Goal: Information Seeking & Learning: Learn about a topic

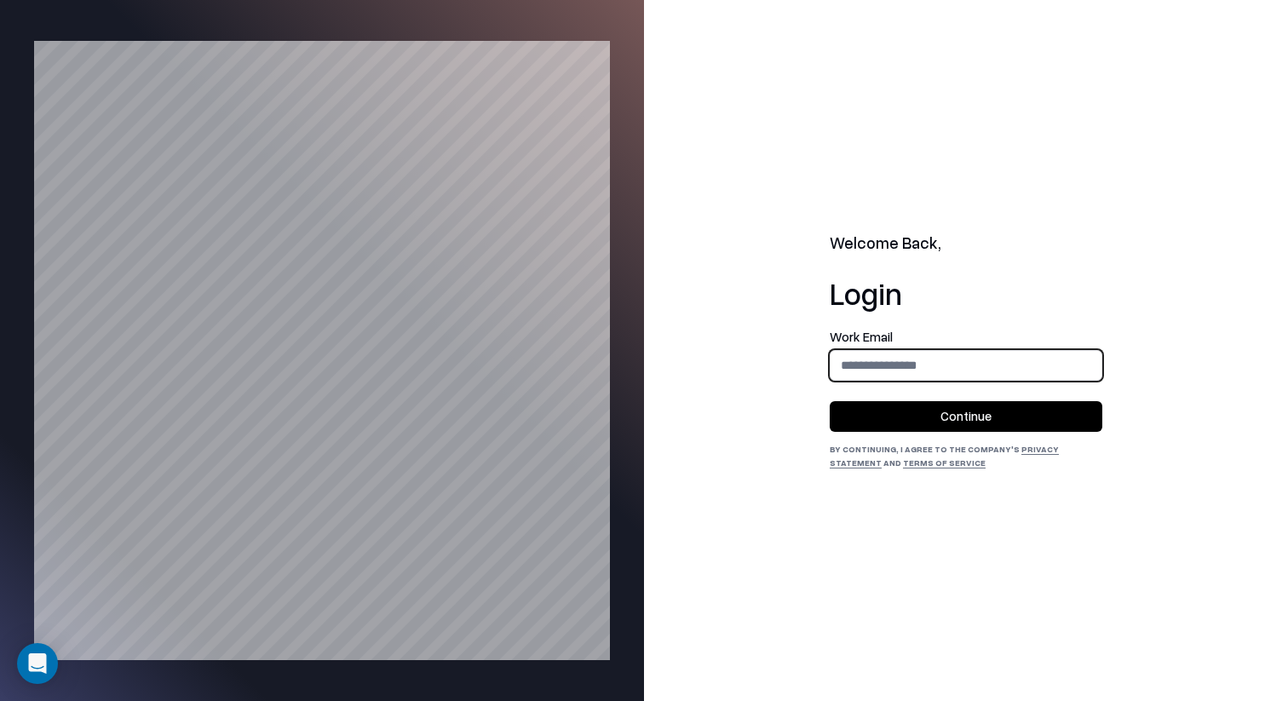
click at [926, 359] on input "email" at bounding box center [965, 365] width 271 height 32
type input "**********"
click at [982, 402] on button "Continue" at bounding box center [966, 416] width 273 height 31
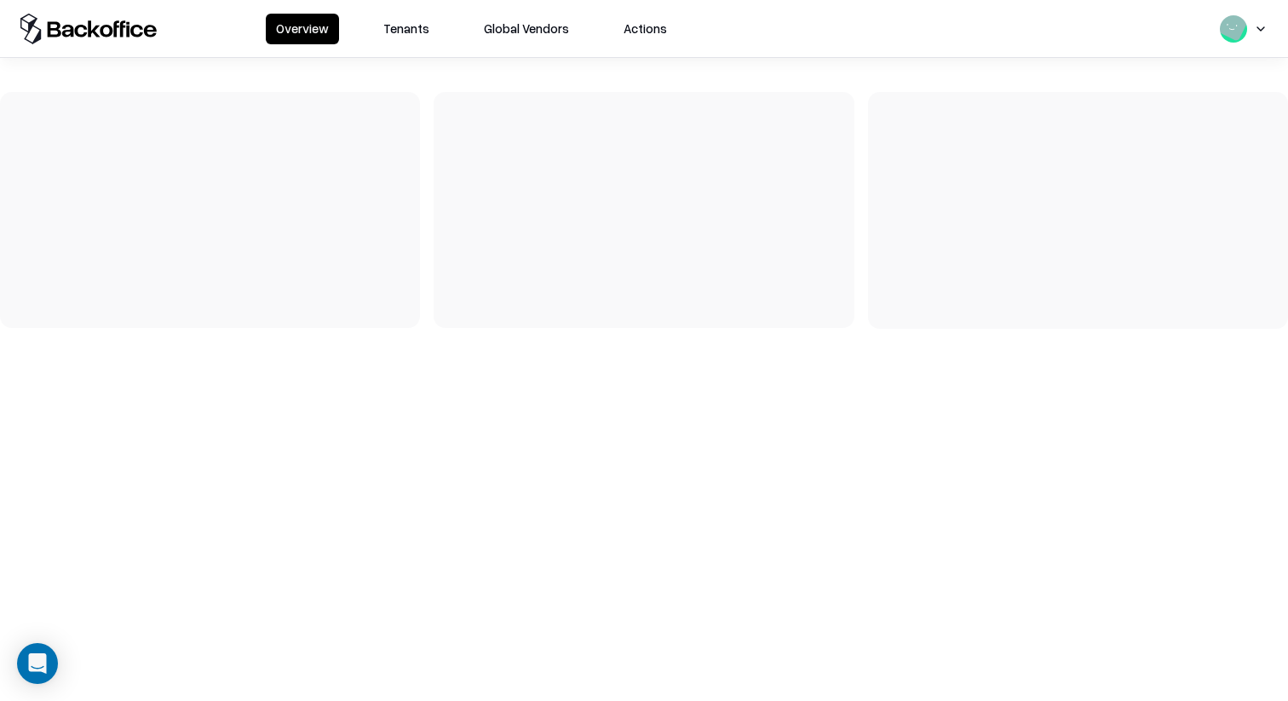
click at [388, 44] on div "Overview Tenants Global Vendors Actions" at bounding box center [644, 28] width 1288 height 57
click at [424, 46] on div "Overview Tenants Global Vendors Actions" at bounding box center [644, 28] width 1288 height 57
click at [424, 30] on button "Tenants" at bounding box center [406, 29] width 66 height 31
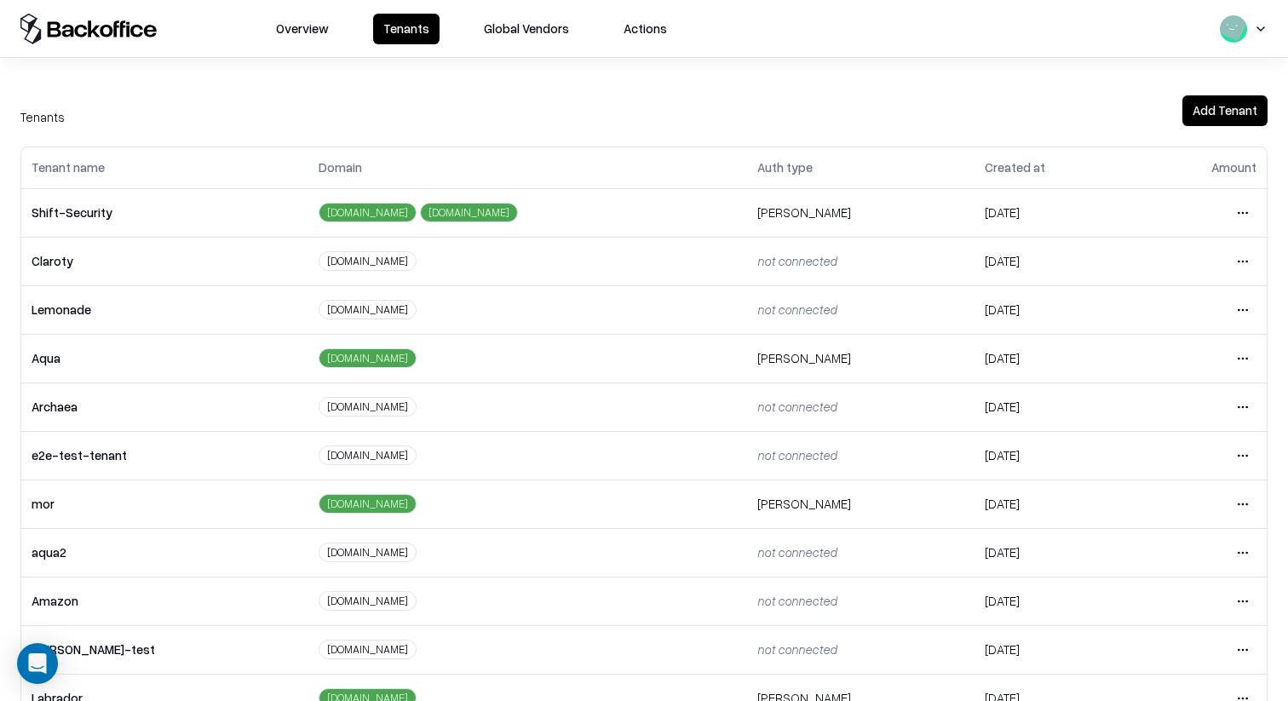
scroll to position [284, 0]
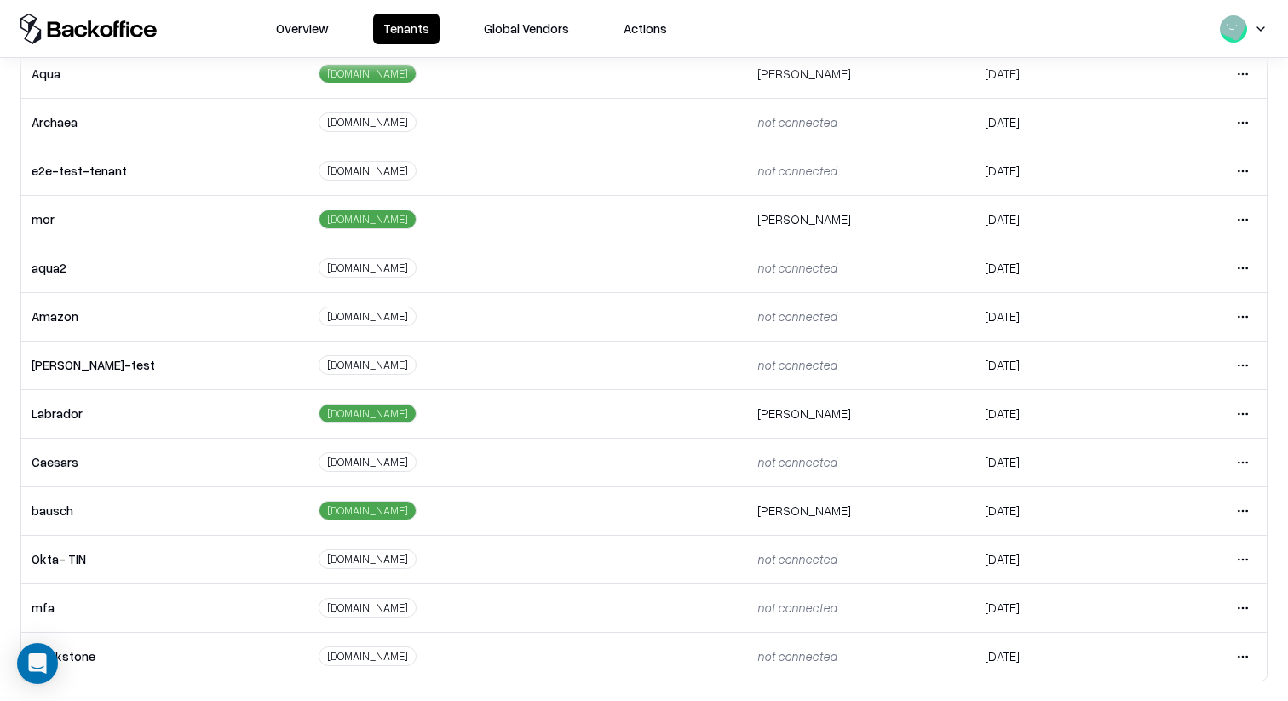
click at [1256, 514] on td "Open menu" at bounding box center [1200, 510] width 131 height 49
click at [1244, 514] on html "Overview Tenants Global Vendors Actions Tenants Add Tenant Tenant name Domain A…" at bounding box center [644, 350] width 1288 height 701
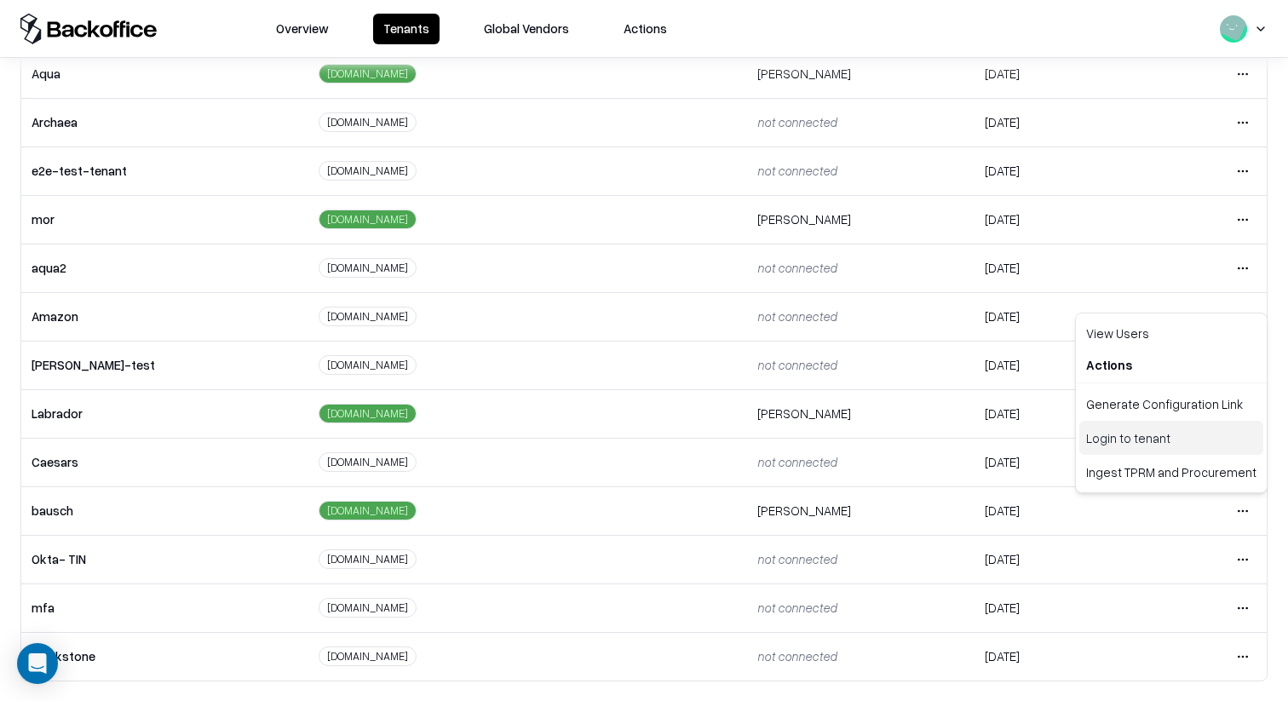
click at [1200, 447] on div "Login to tenant" at bounding box center [1171, 438] width 184 height 34
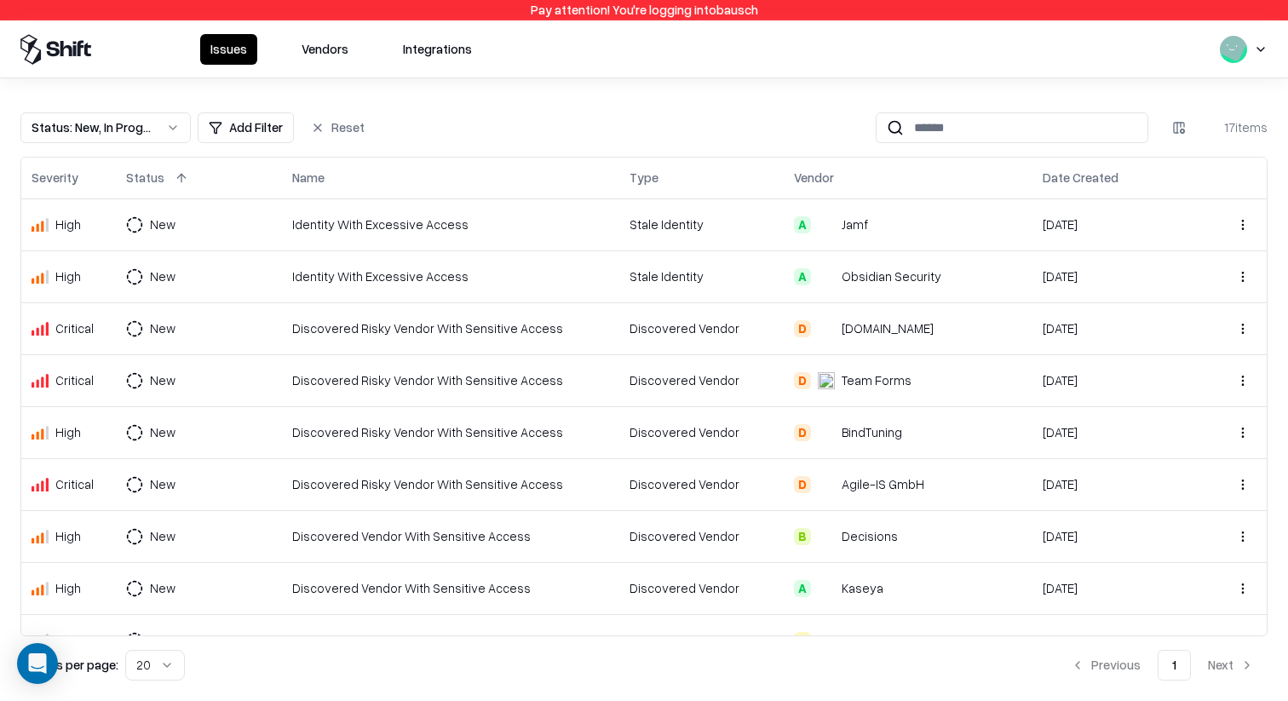
scroll to position [445, 0]
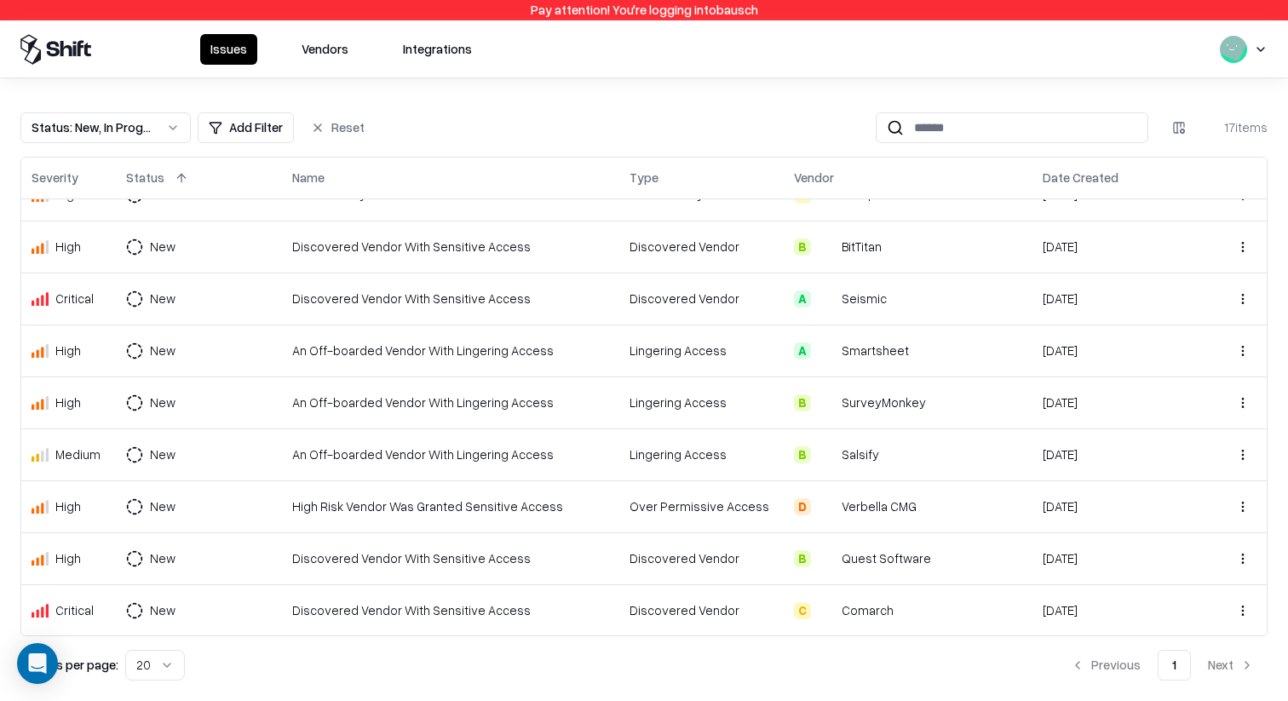
click at [623, 317] on td "Discovered Vendor" at bounding box center [701, 299] width 165 height 52
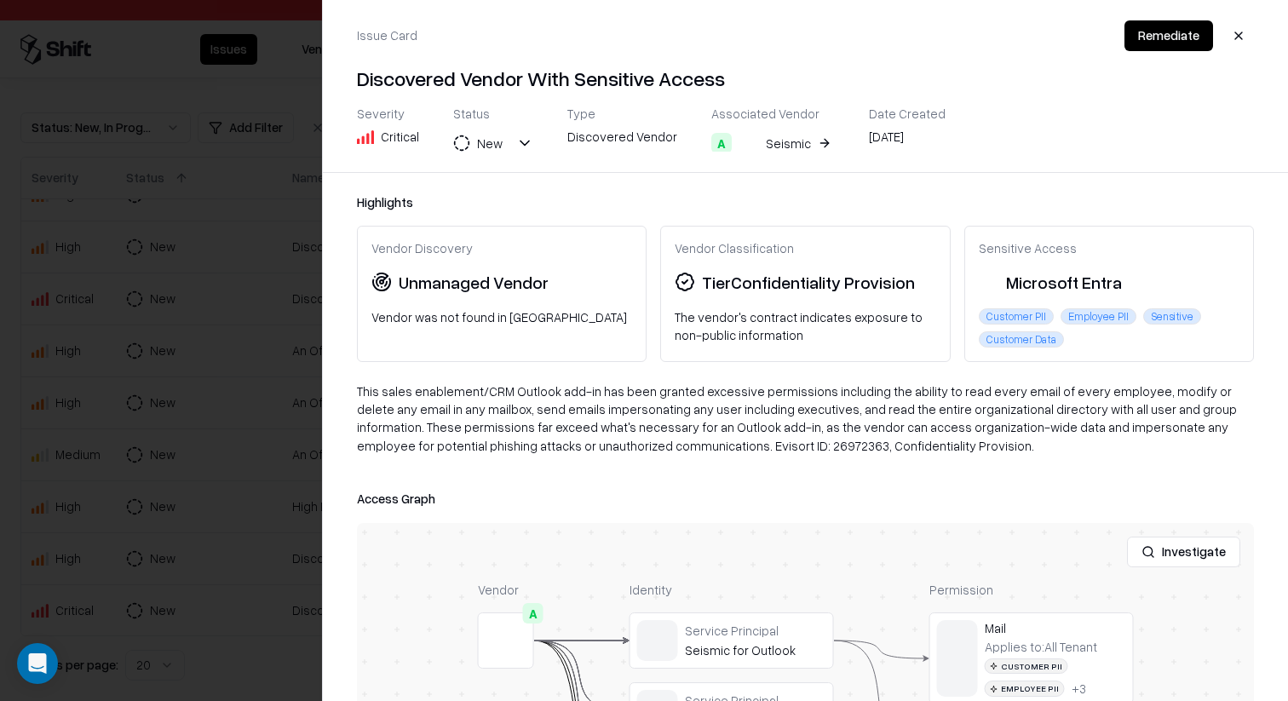
click at [11, 389] on div at bounding box center [644, 350] width 1288 height 701
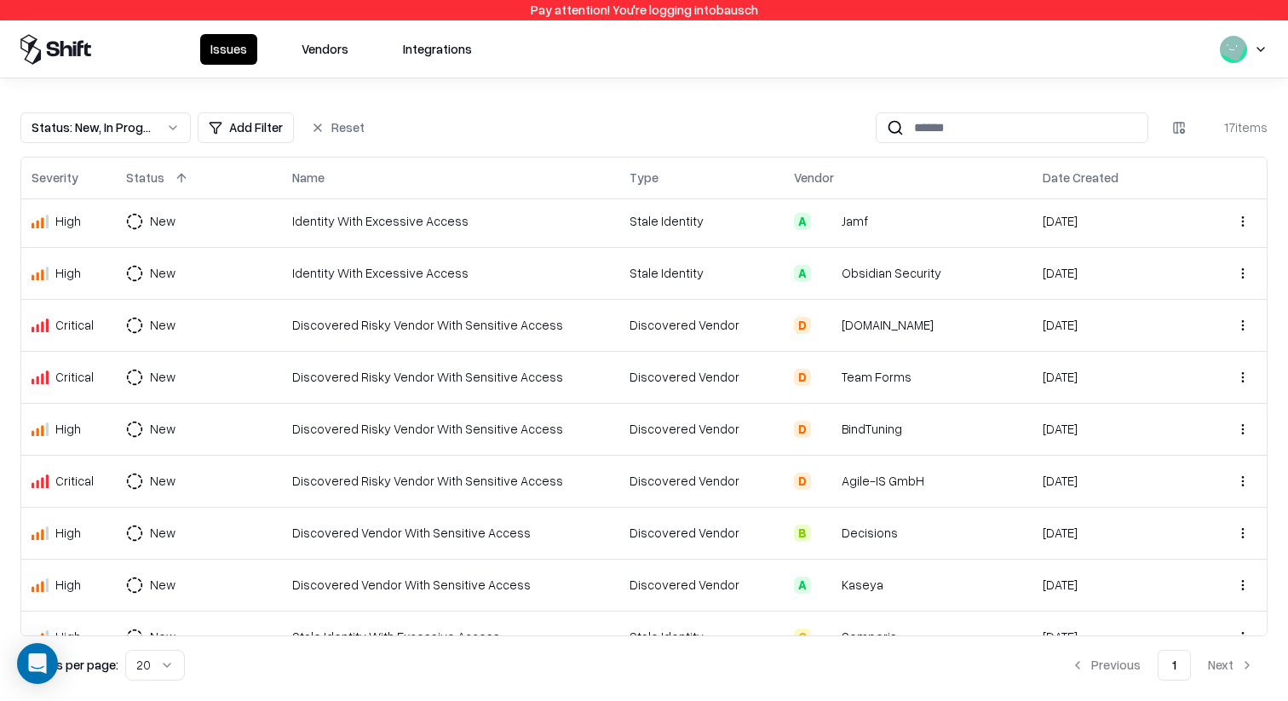
scroll to position [0, 0]
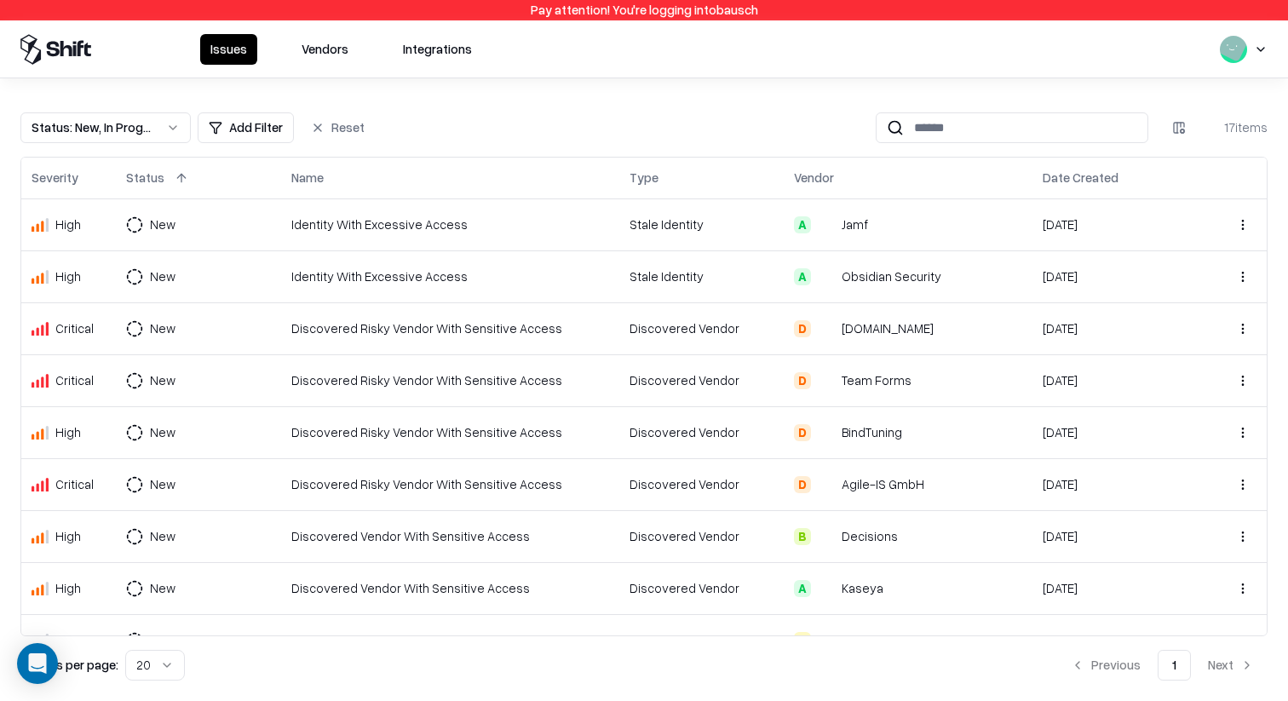
click at [340, 48] on button "Vendors" at bounding box center [324, 49] width 67 height 31
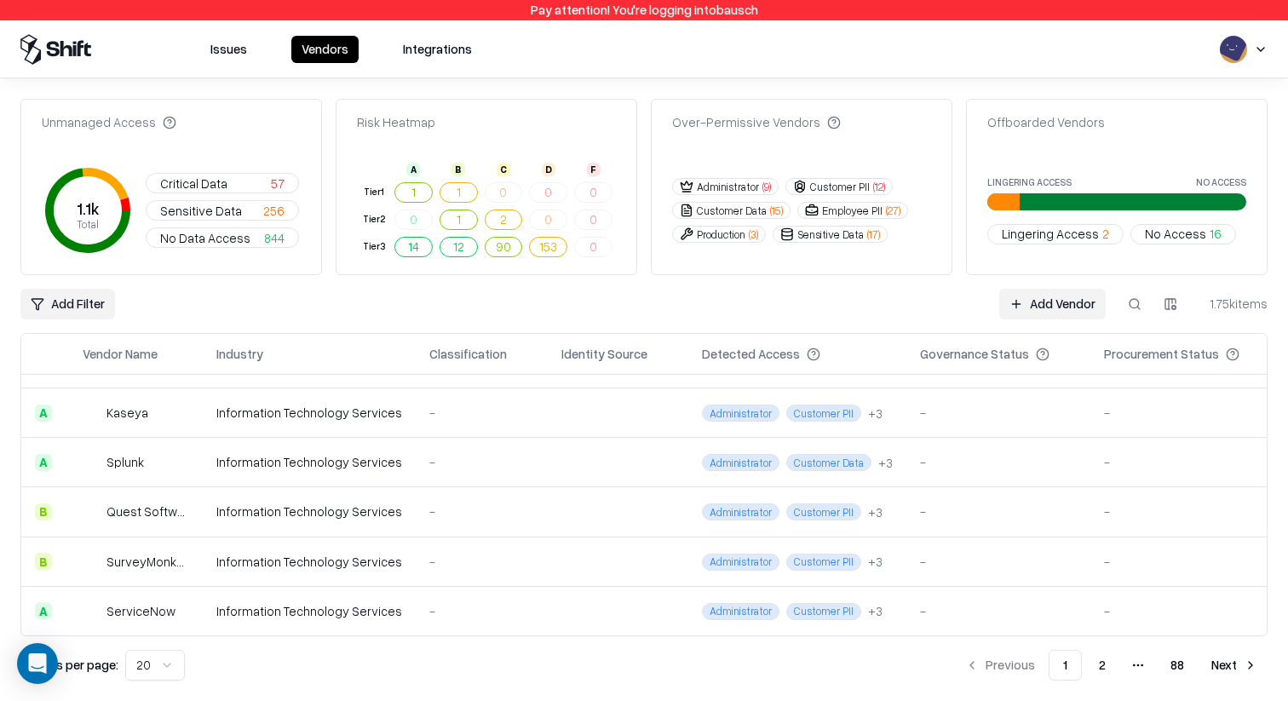
scroll to position [730, 0]
click at [154, 661] on html "Pay attention! You're logging into bausch Issues Vendors Integrations Unmanaged…" at bounding box center [644, 350] width 1288 height 701
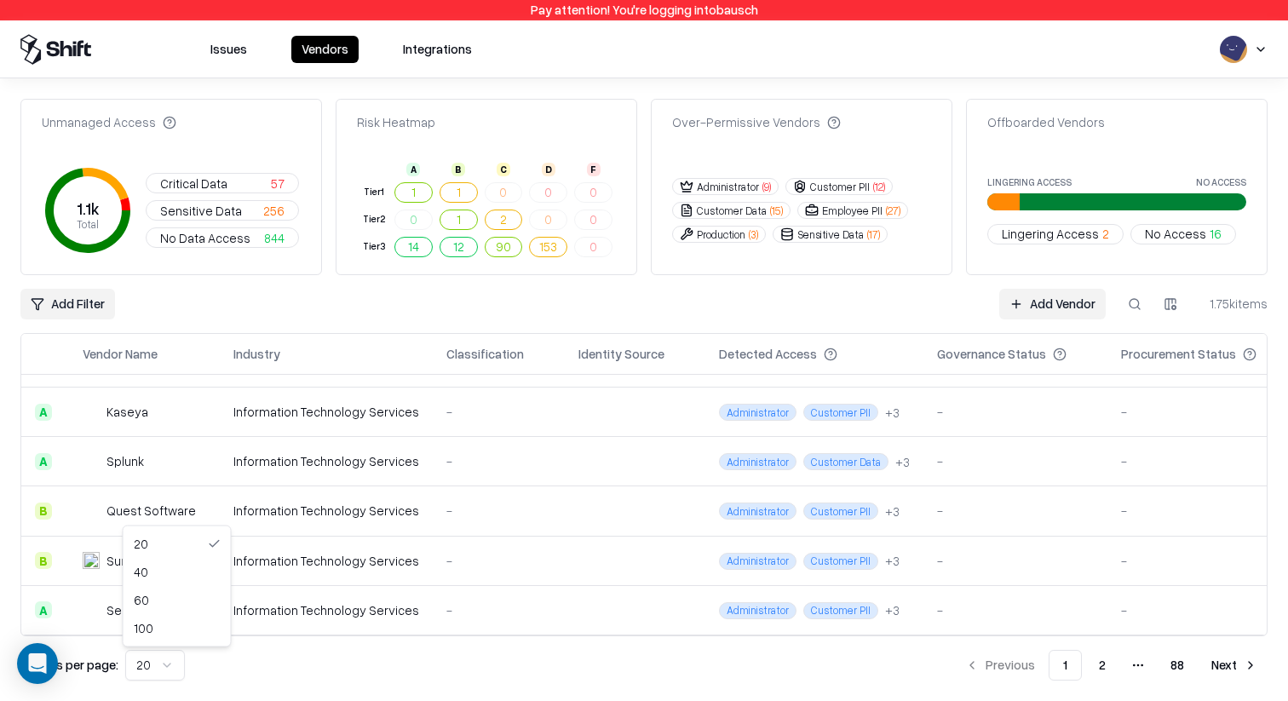
scroll to position [0, 0]
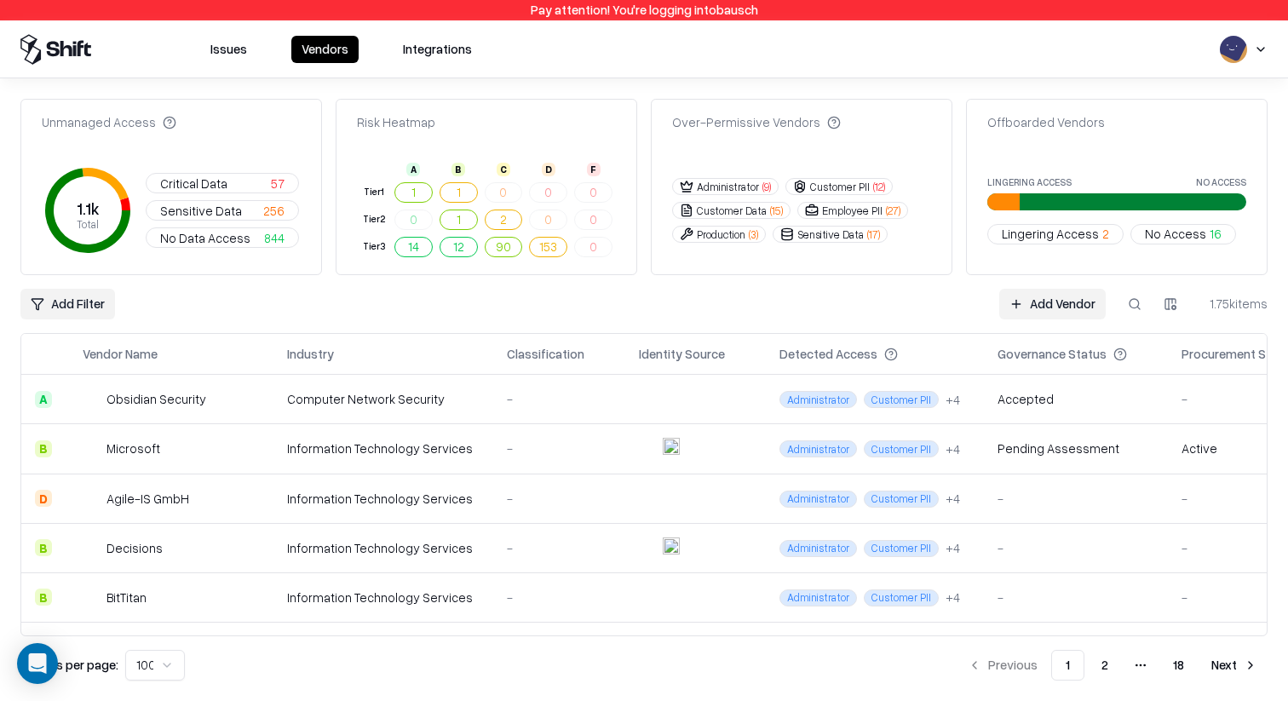
click at [128, 445] on div "Microsoft" at bounding box center [133, 448] width 54 height 18
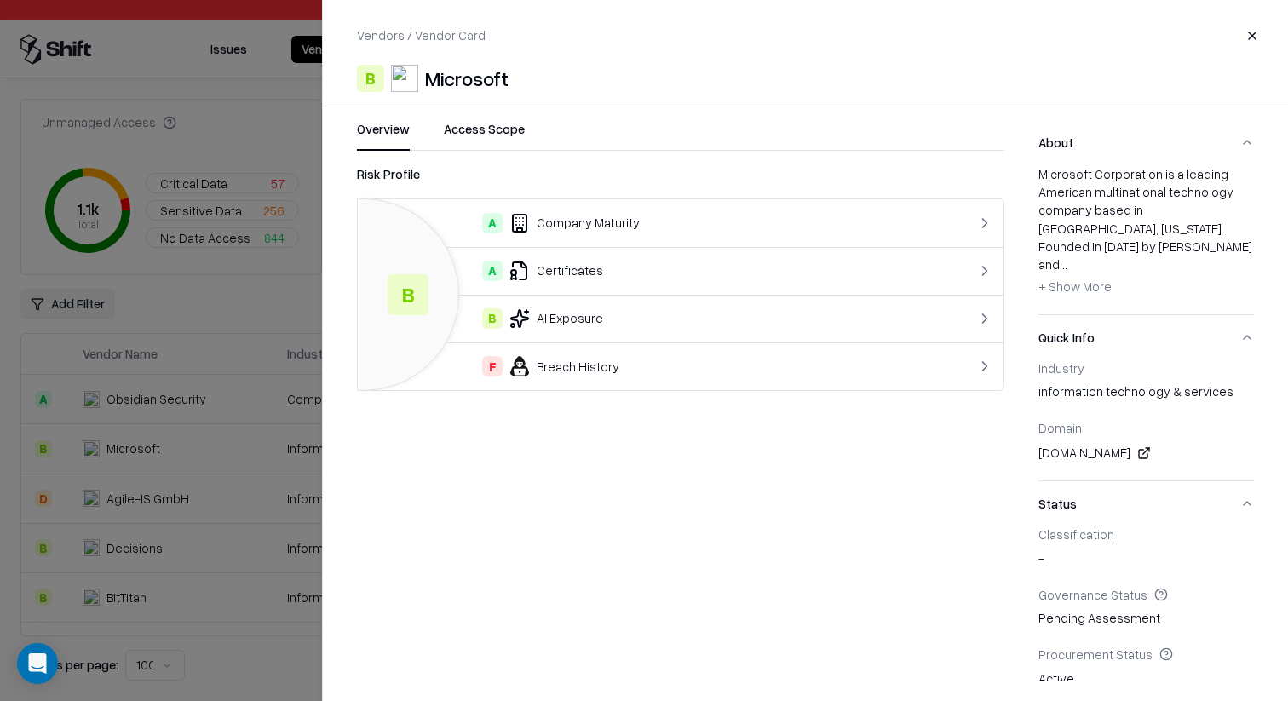
click at [518, 113] on div "Vendors / Vendor Card Close B Microsoft Overview Access Scope Risk Profile B A …" at bounding box center [805, 350] width 966 height 701
click at [507, 121] on button "Access Scope" at bounding box center [484, 135] width 81 height 31
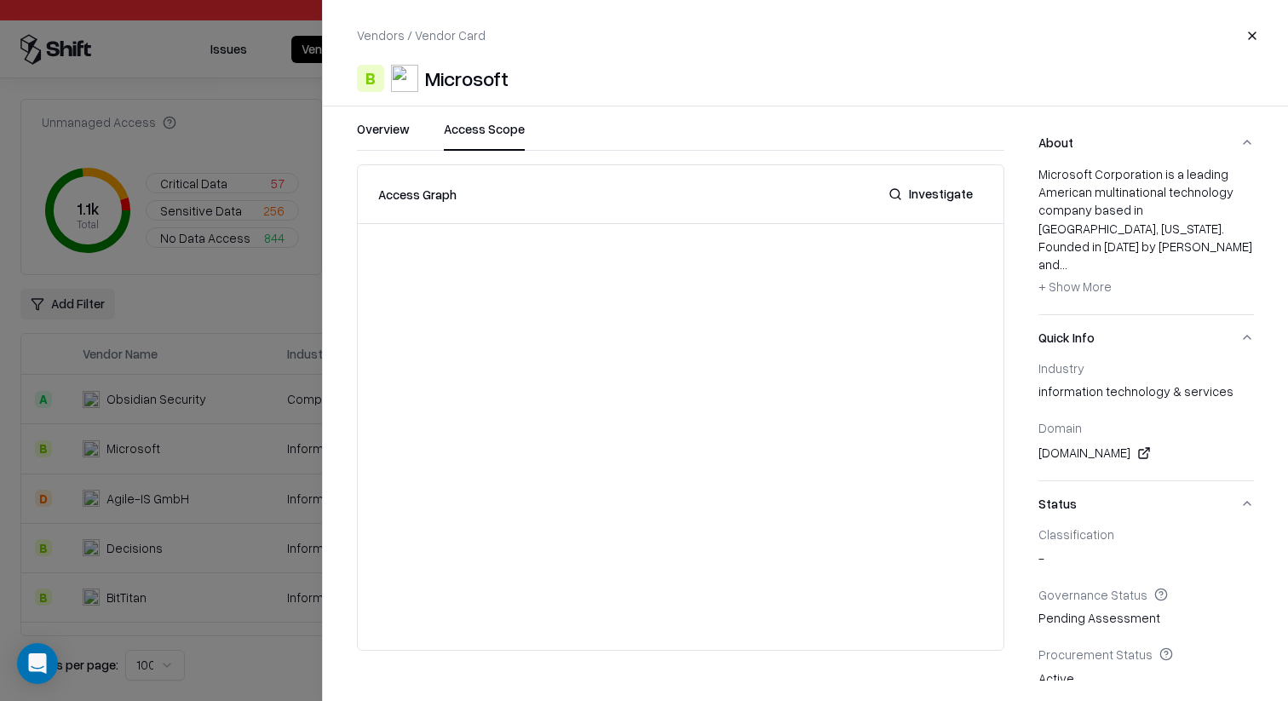
click at [503, 129] on button "Access Scope" at bounding box center [484, 135] width 81 height 31
click at [445, 189] on div "Access Graph" at bounding box center [417, 194] width 78 height 19
click at [905, 179] on button "Investigate" at bounding box center [930, 194] width 105 height 31
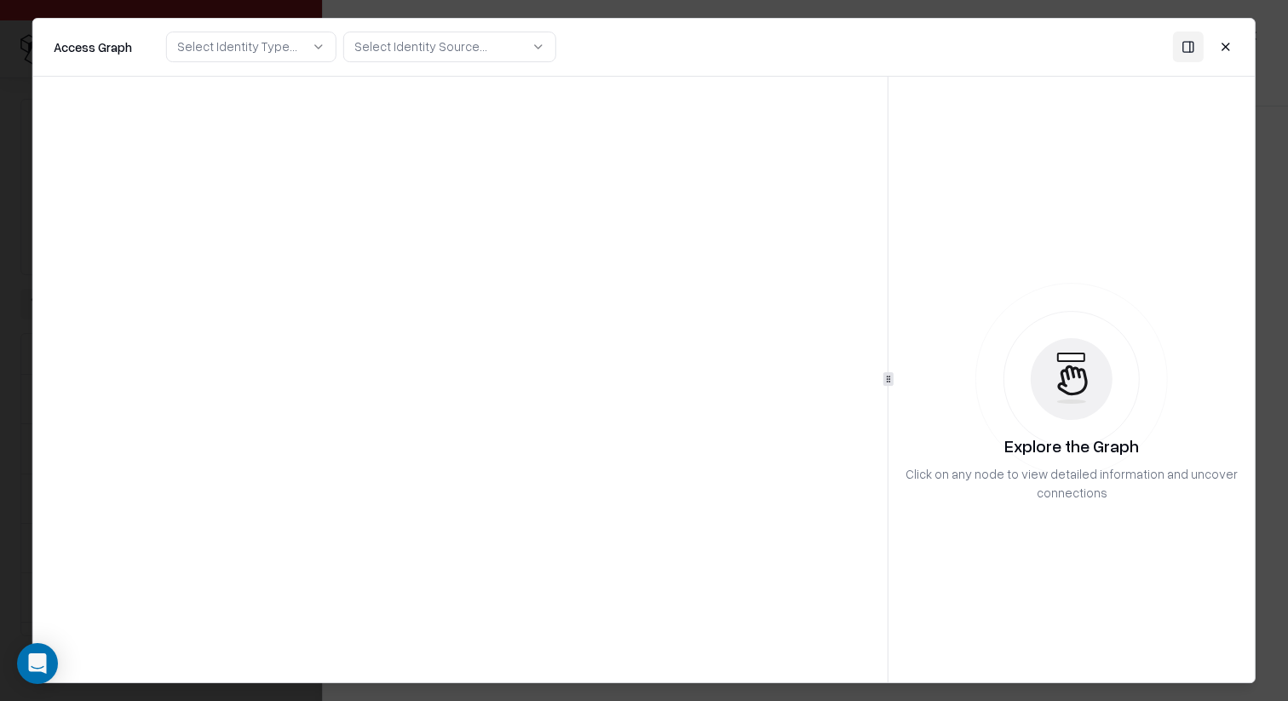
click at [1217, 41] on button "Close" at bounding box center [1225, 47] width 31 height 31
click at [1233, 48] on button "Close" at bounding box center [1225, 47] width 31 height 31
click at [1211, 45] on button "Close" at bounding box center [1225, 47] width 31 height 31
click at [1227, 47] on button "Close" at bounding box center [1225, 47] width 31 height 31
click at [1238, 3] on div at bounding box center [644, 350] width 1288 height 701
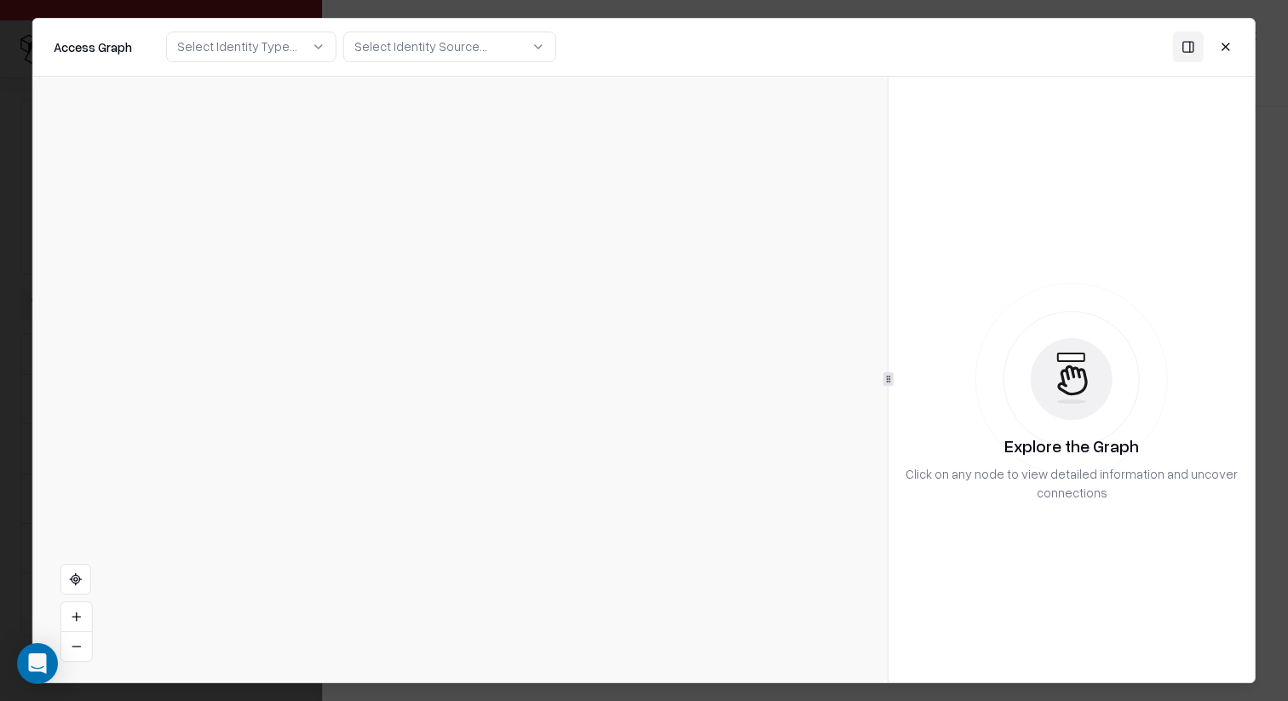
click at [1224, 41] on button "Close" at bounding box center [1225, 47] width 31 height 31
click at [1224, 43] on button "Close" at bounding box center [1225, 47] width 31 height 31
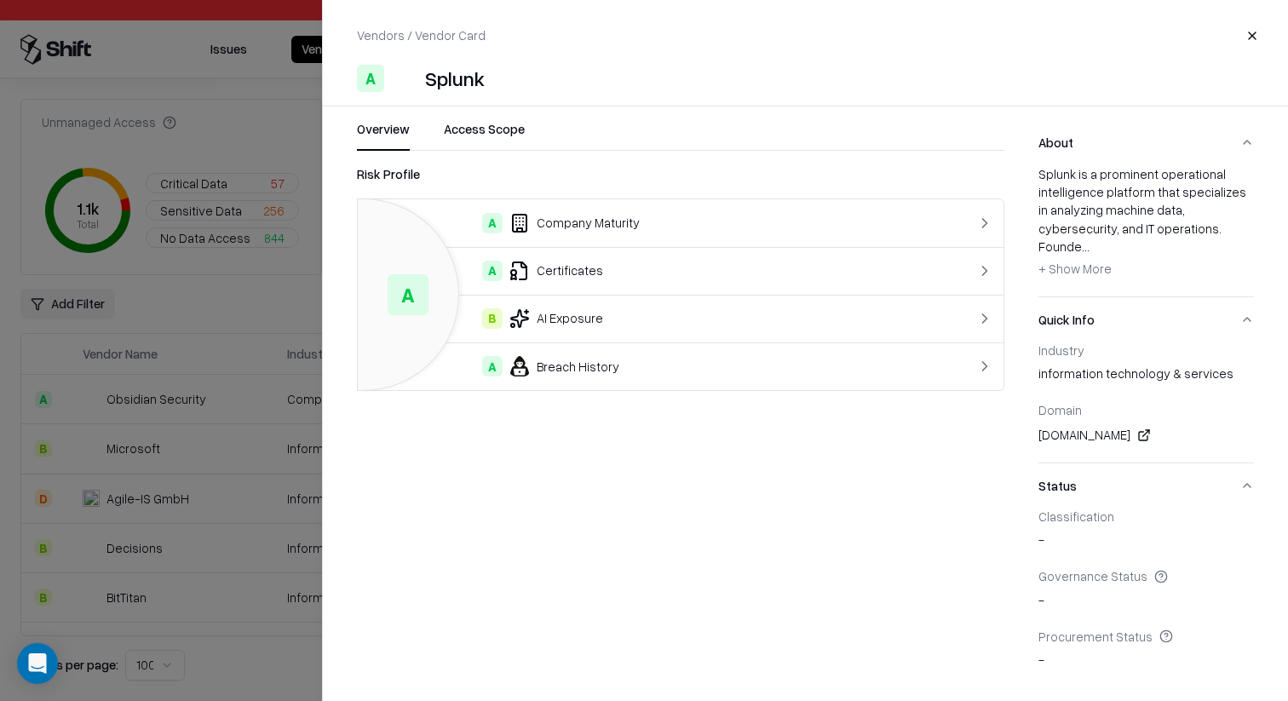
scroll to position [181, 0]
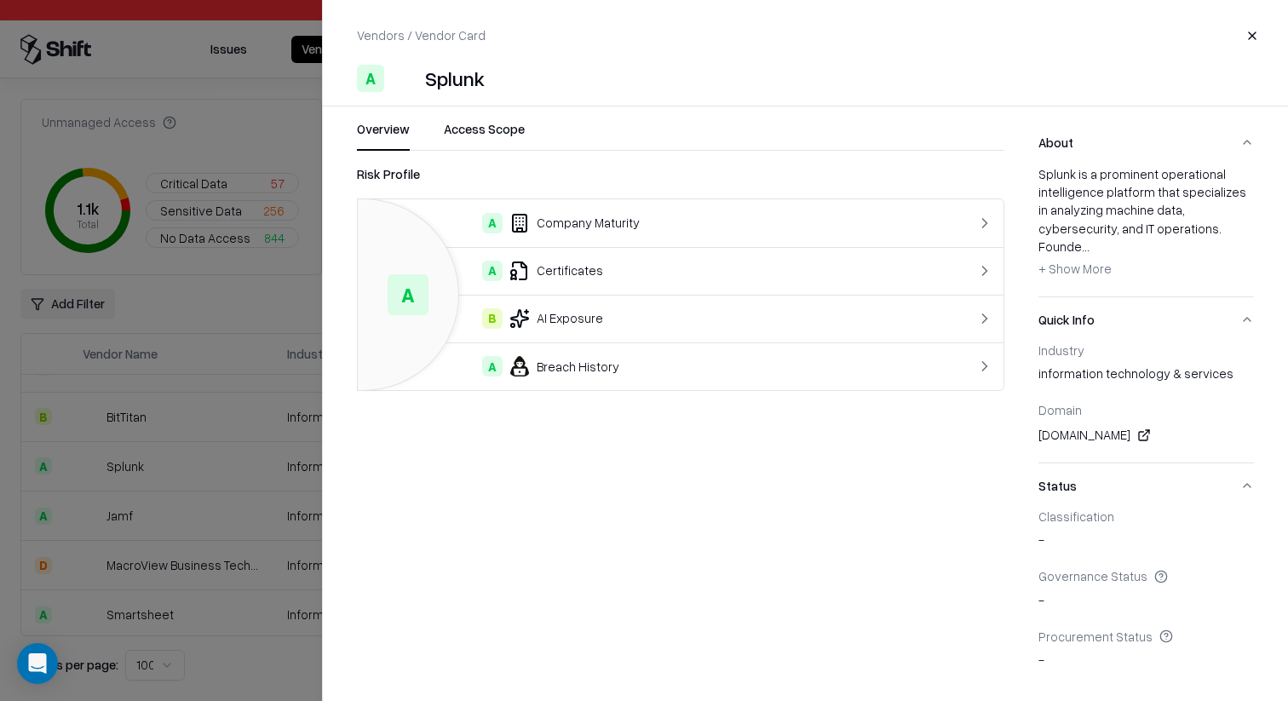
click at [623, 223] on div "A Company Maturity" at bounding box center [643, 223] width 545 height 20
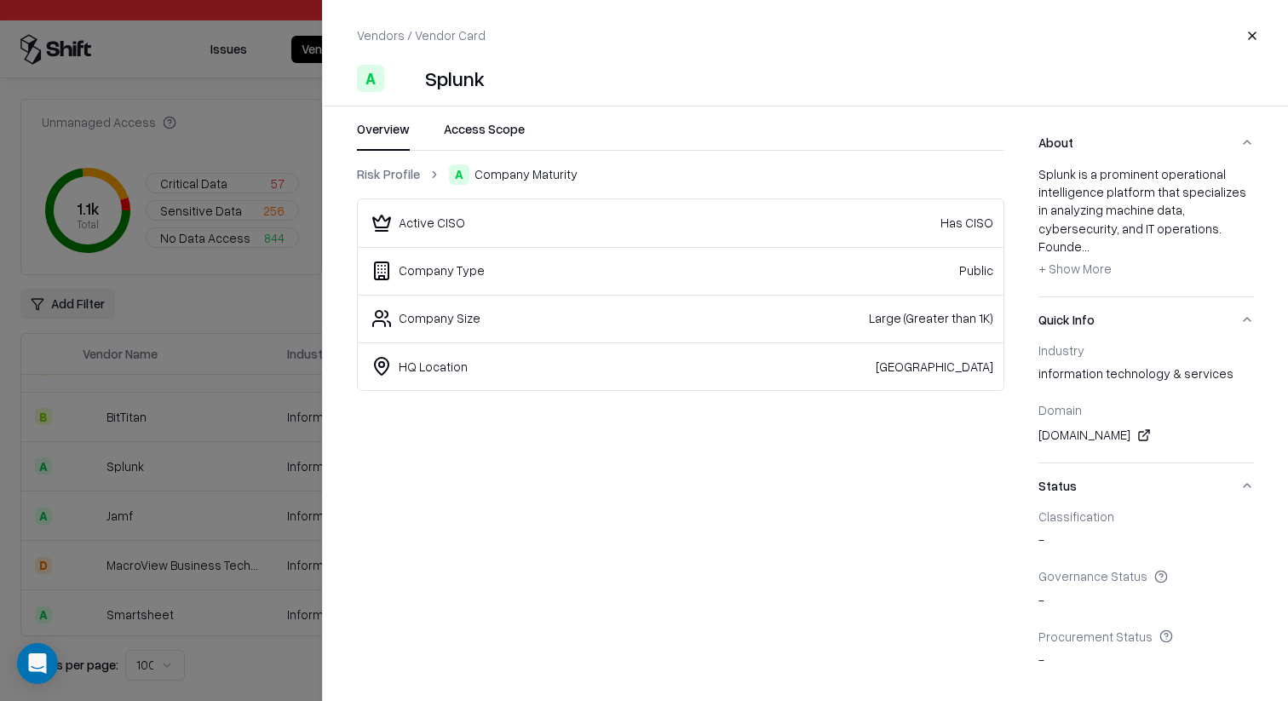
click at [410, 185] on div "Risk Profile A Company Maturity Active CISO Has CISO Company Type Public Compan…" at bounding box center [680, 277] width 647 height 227
click at [409, 182] on link "Risk Profile" at bounding box center [388, 174] width 63 height 18
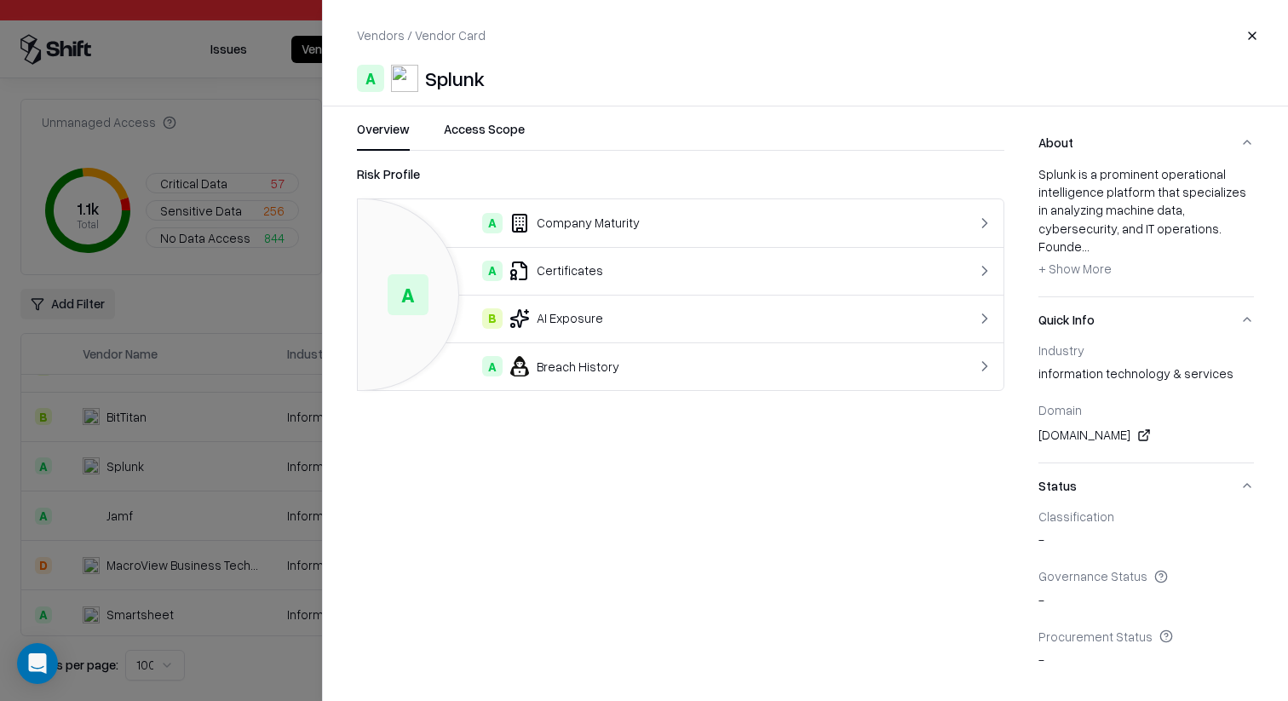
click at [538, 267] on div "A Certificates" at bounding box center [643, 271] width 545 height 20
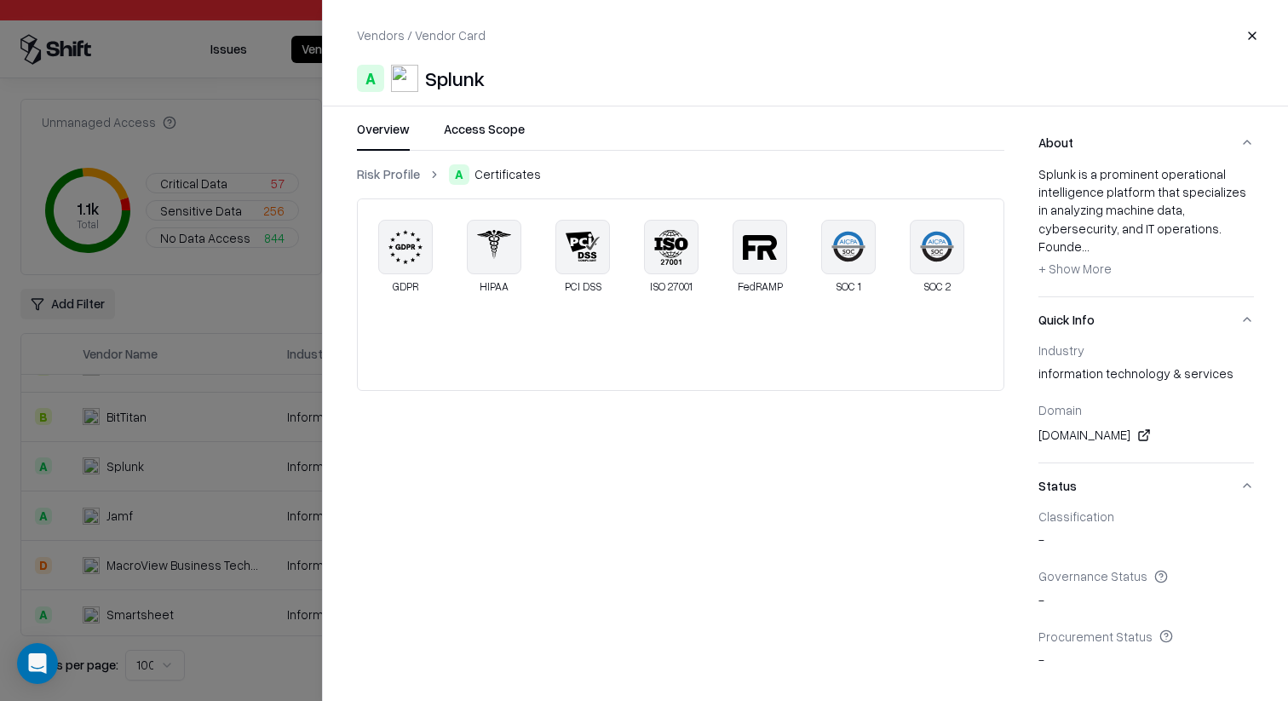
click at [401, 124] on button "Overview" at bounding box center [383, 135] width 53 height 31
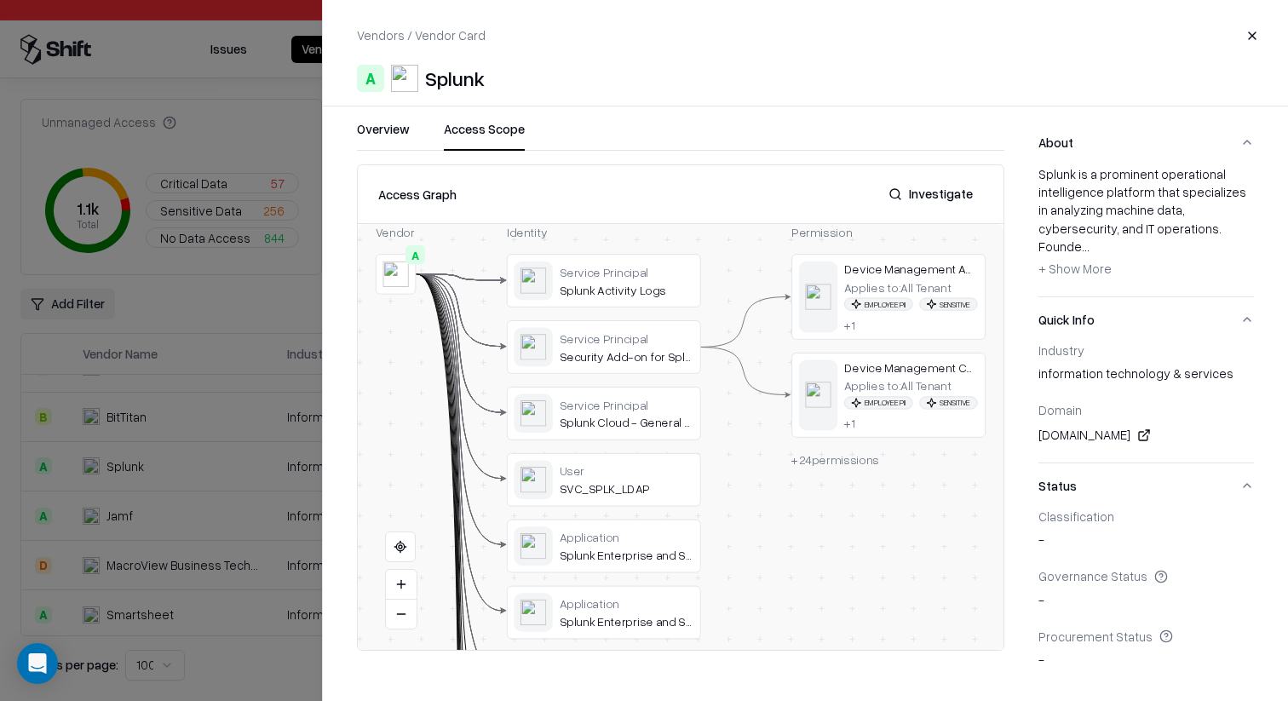
click at [503, 124] on button "Access Scope" at bounding box center [484, 135] width 81 height 31
drag, startPoint x: 728, startPoint y: 532, endPoint x: 732, endPoint y: 209, distance: 323.7
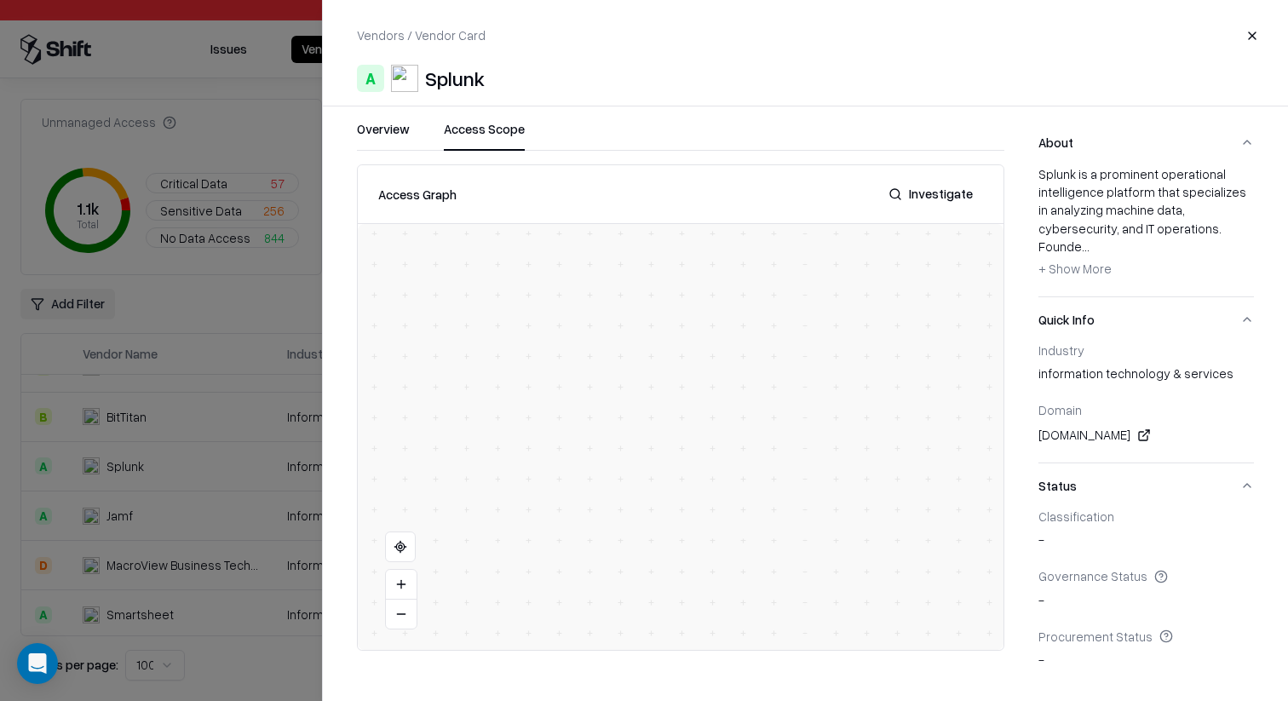
drag, startPoint x: 615, startPoint y: 393, endPoint x: 623, endPoint y: 581, distance: 188.4
click at [620, 572] on div "Vendor A Identity Service Principal Splunk Activity Logs Service Principal Secu…" at bounding box center [681, 437] width 646 height 426
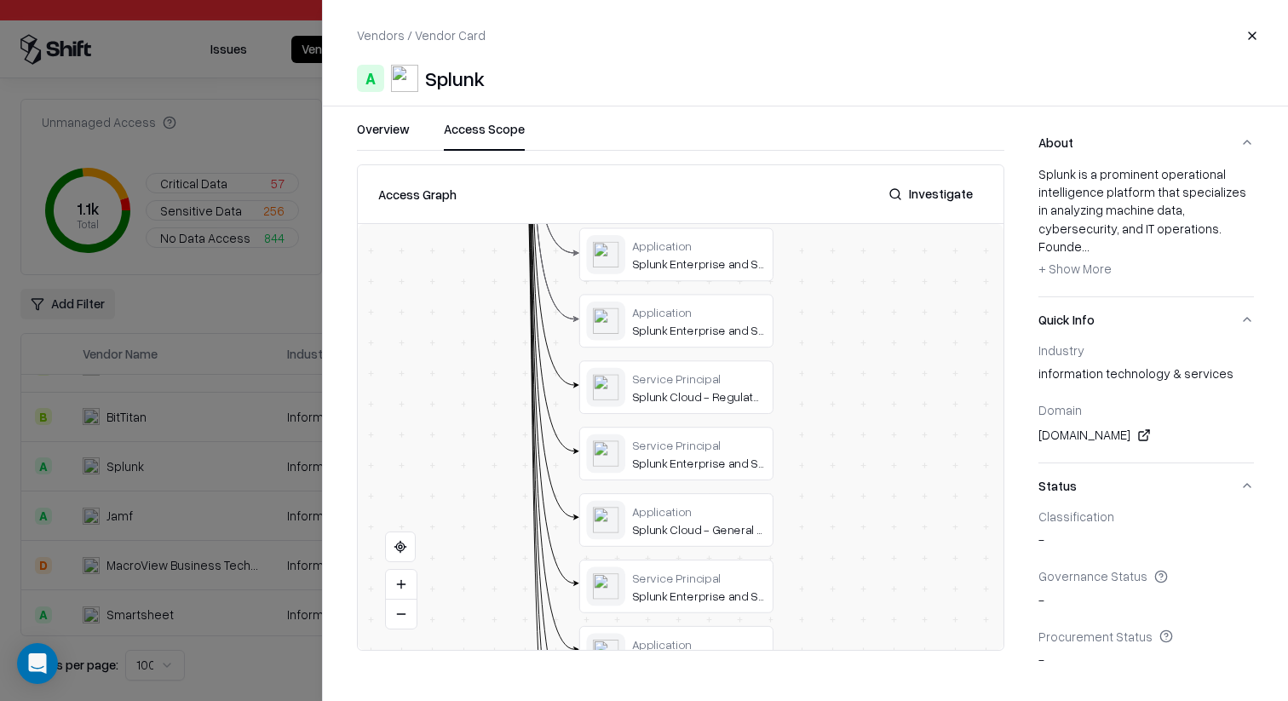
click at [81, 290] on div at bounding box center [644, 350] width 1288 height 701
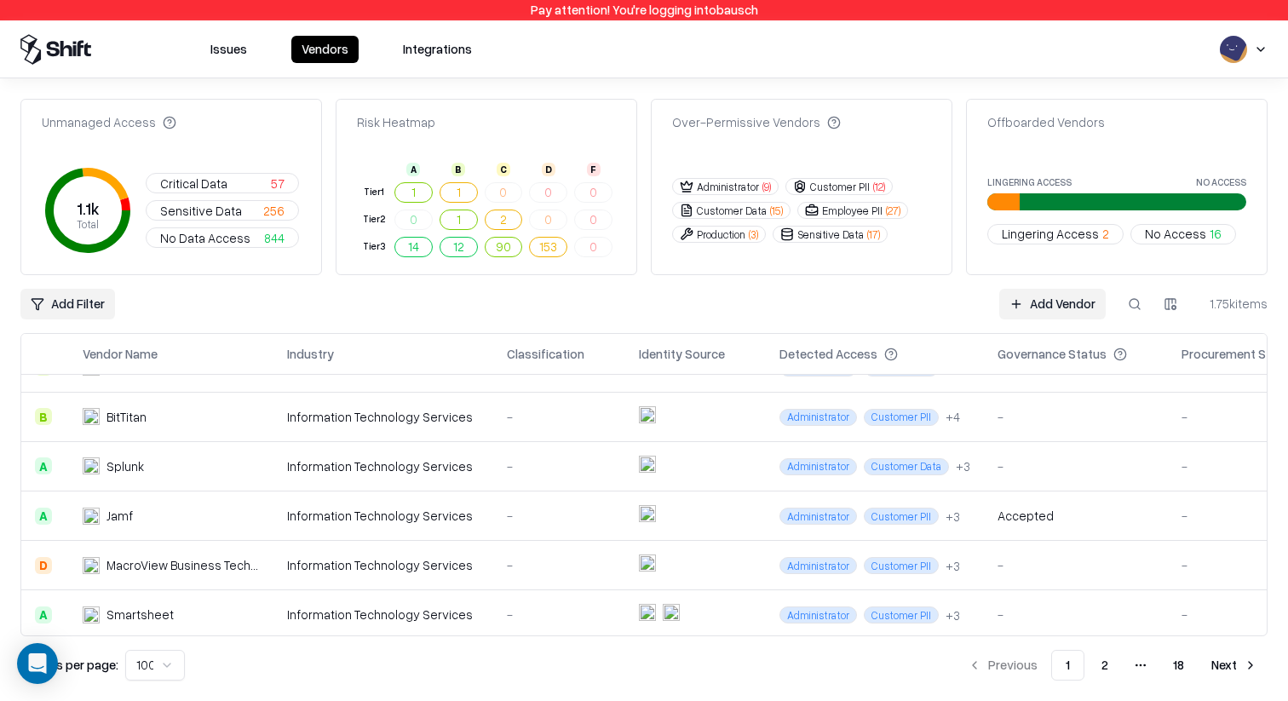
click at [208, 182] on span "Critical Data" at bounding box center [193, 184] width 67 height 18
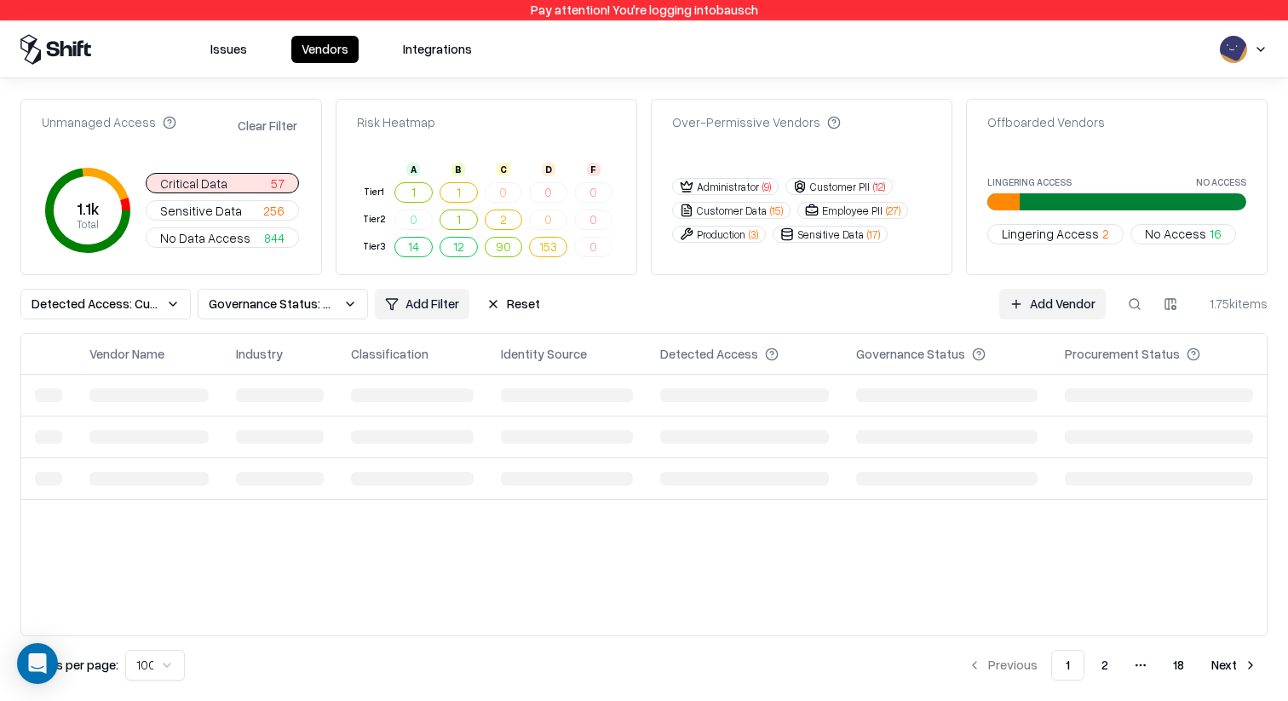
click at [206, 182] on span "Critical Data" at bounding box center [193, 184] width 67 height 18
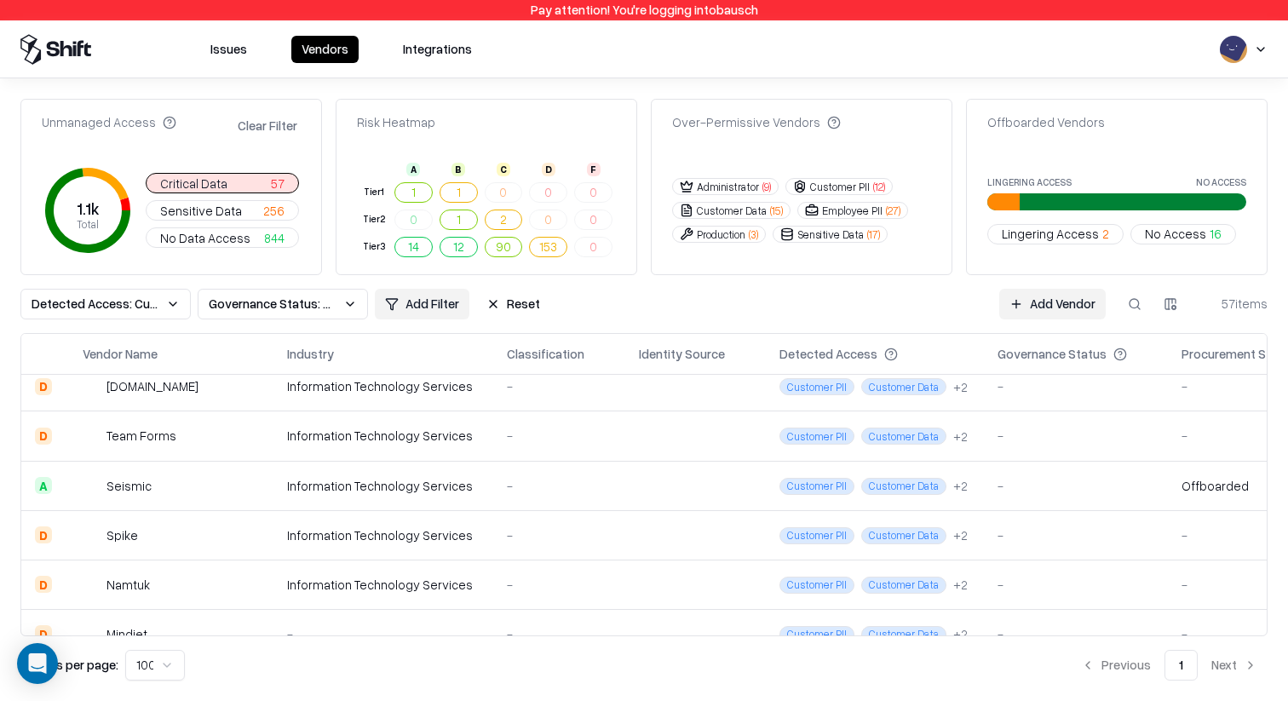
scroll to position [820, 0]
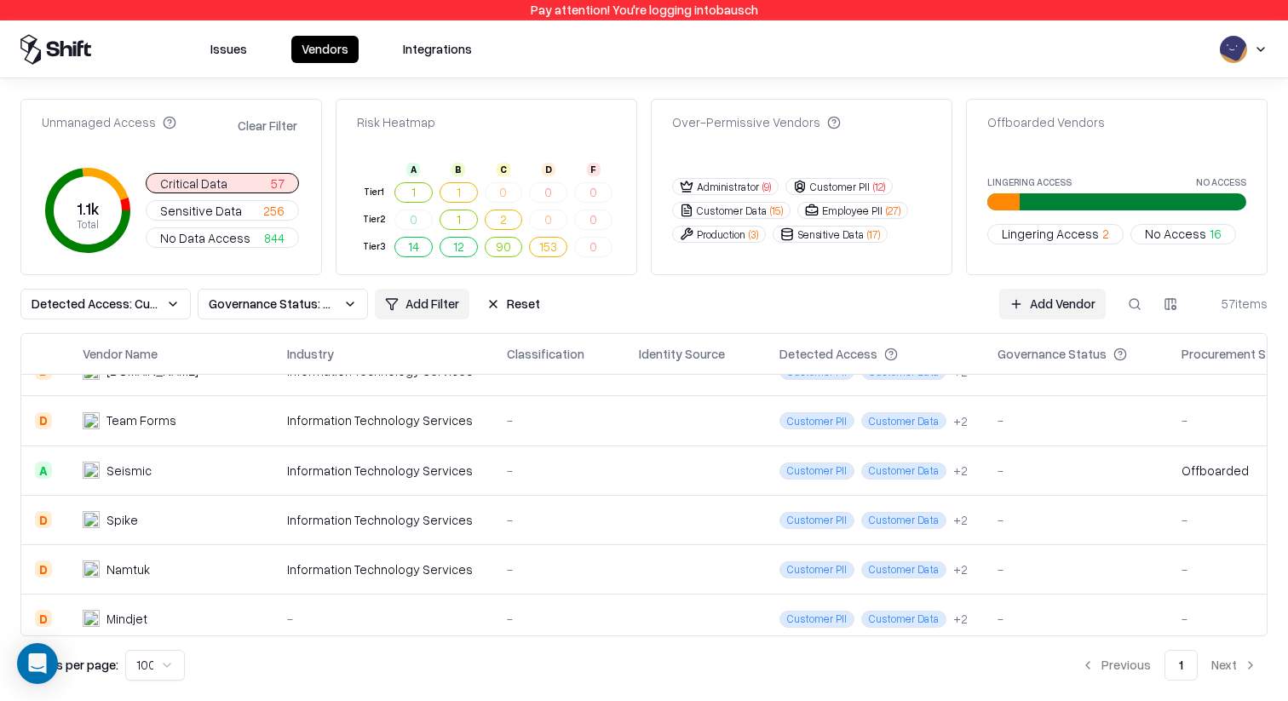
click at [141, 418] on div "Team Forms" at bounding box center [141, 420] width 70 height 18
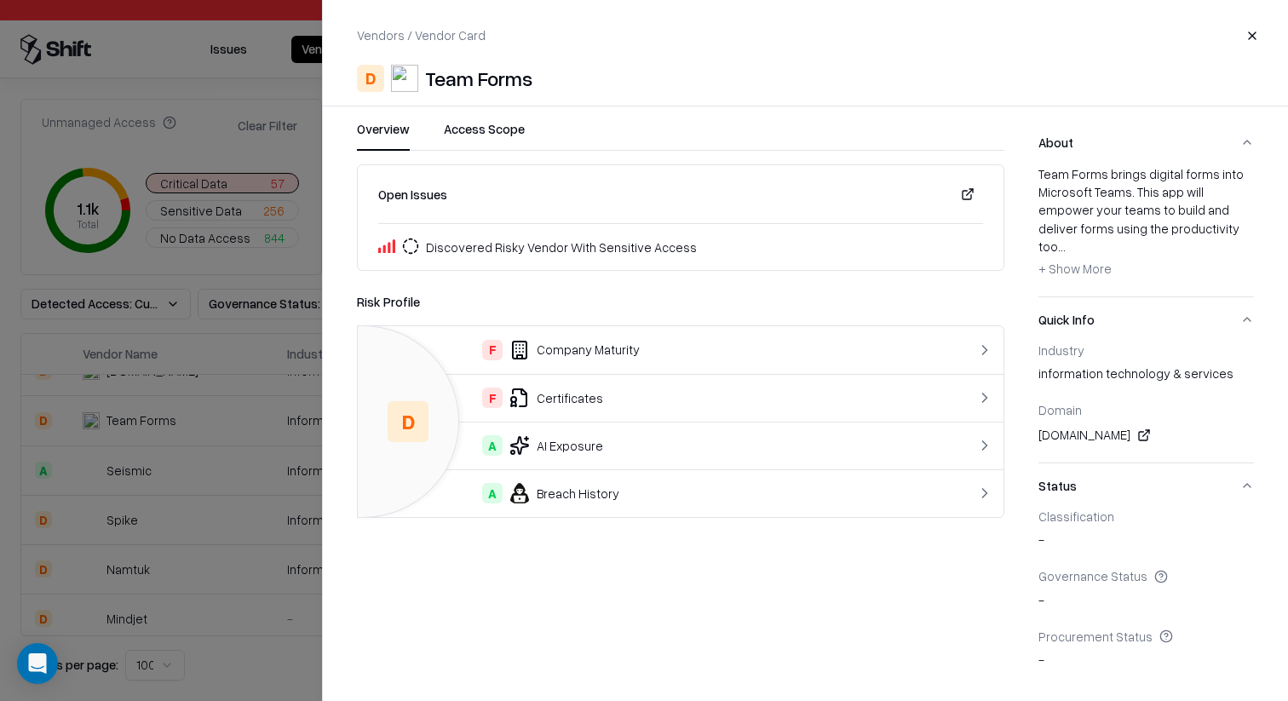
click at [463, 120] on button "Access Scope" at bounding box center [484, 135] width 81 height 31
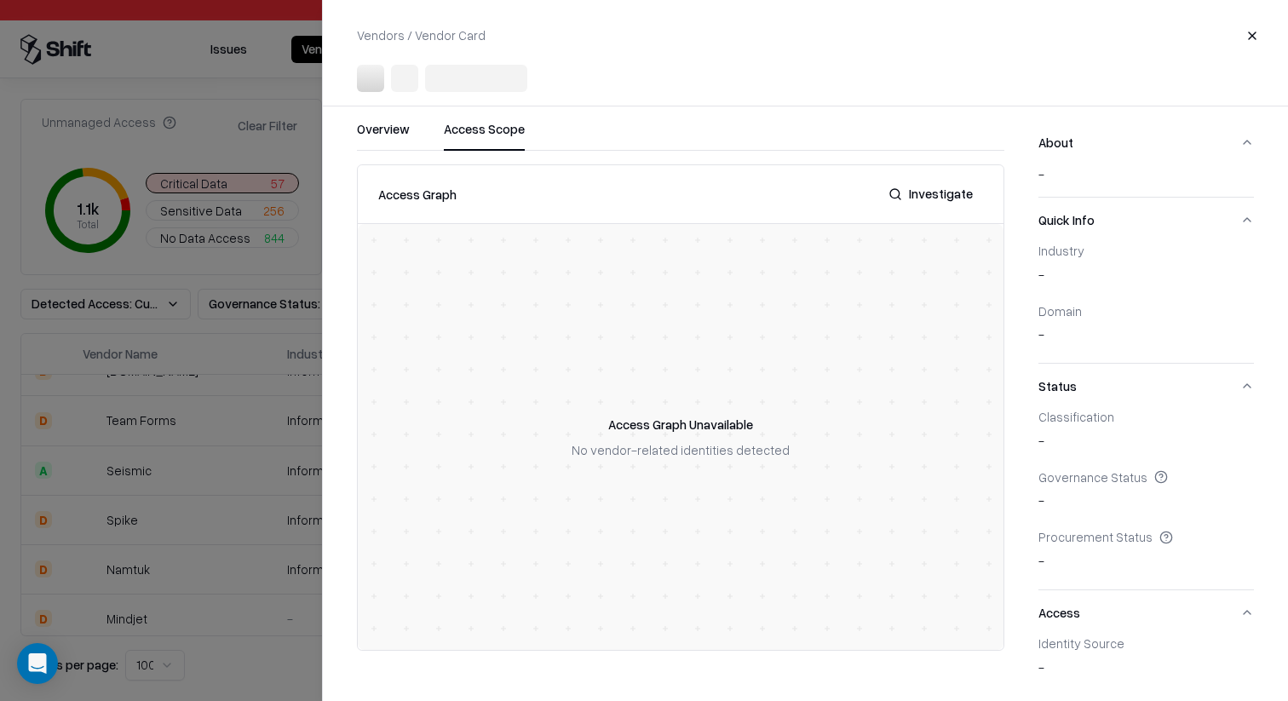
click at [53, 380] on div at bounding box center [644, 350] width 1288 height 701
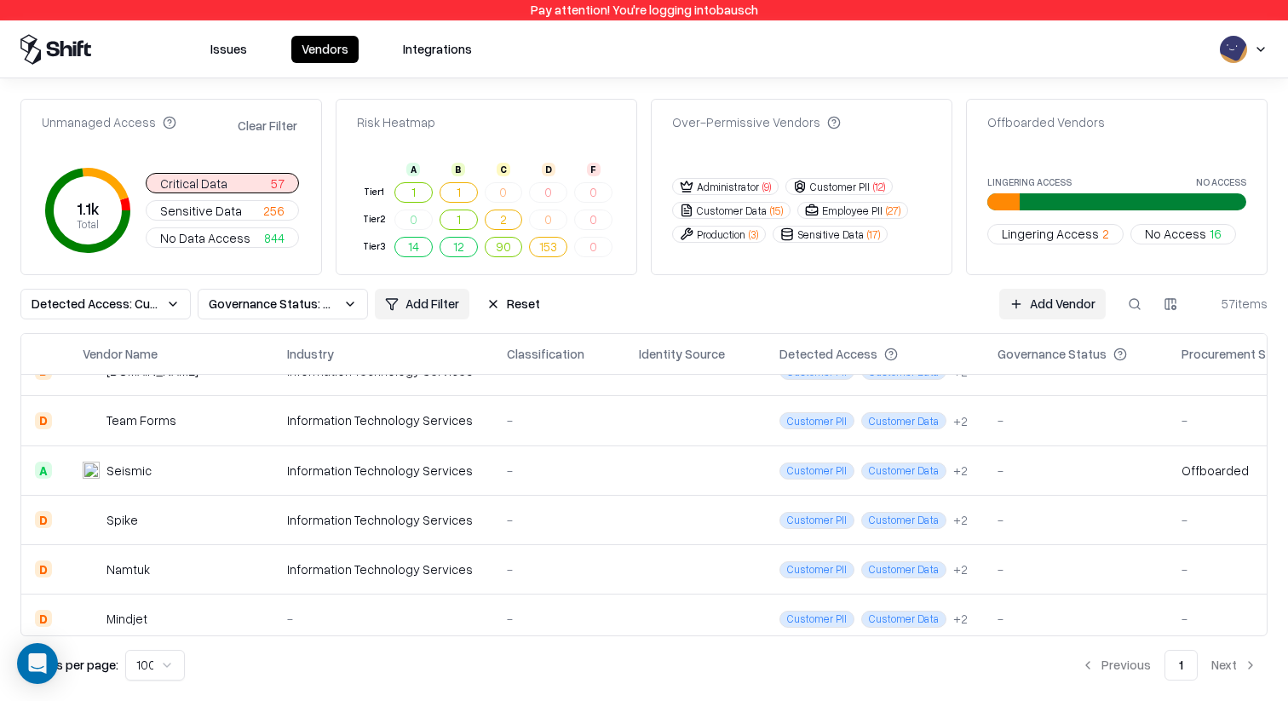
click at [221, 59] on button "Issues" at bounding box center [228, 49] width 57 height 27
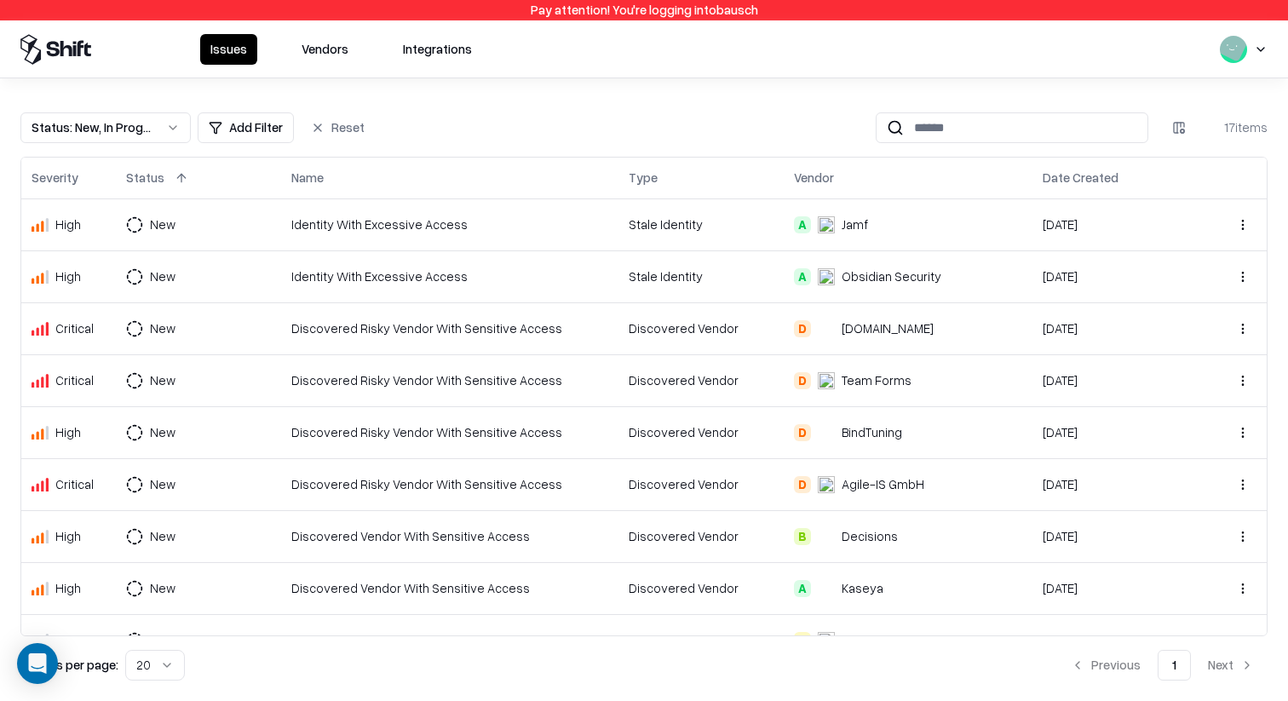
drag, startPoint x: 390, startPoint y: 544, endPoint x: 468, endPoint y: 540, distance: 77.6
click at [468, 540] on div "Discovered Vendor With Sensitive Access" at bounding box center [449, 536] width 317 height 18
